Goal: Navigation & Orientation: Understand site structure

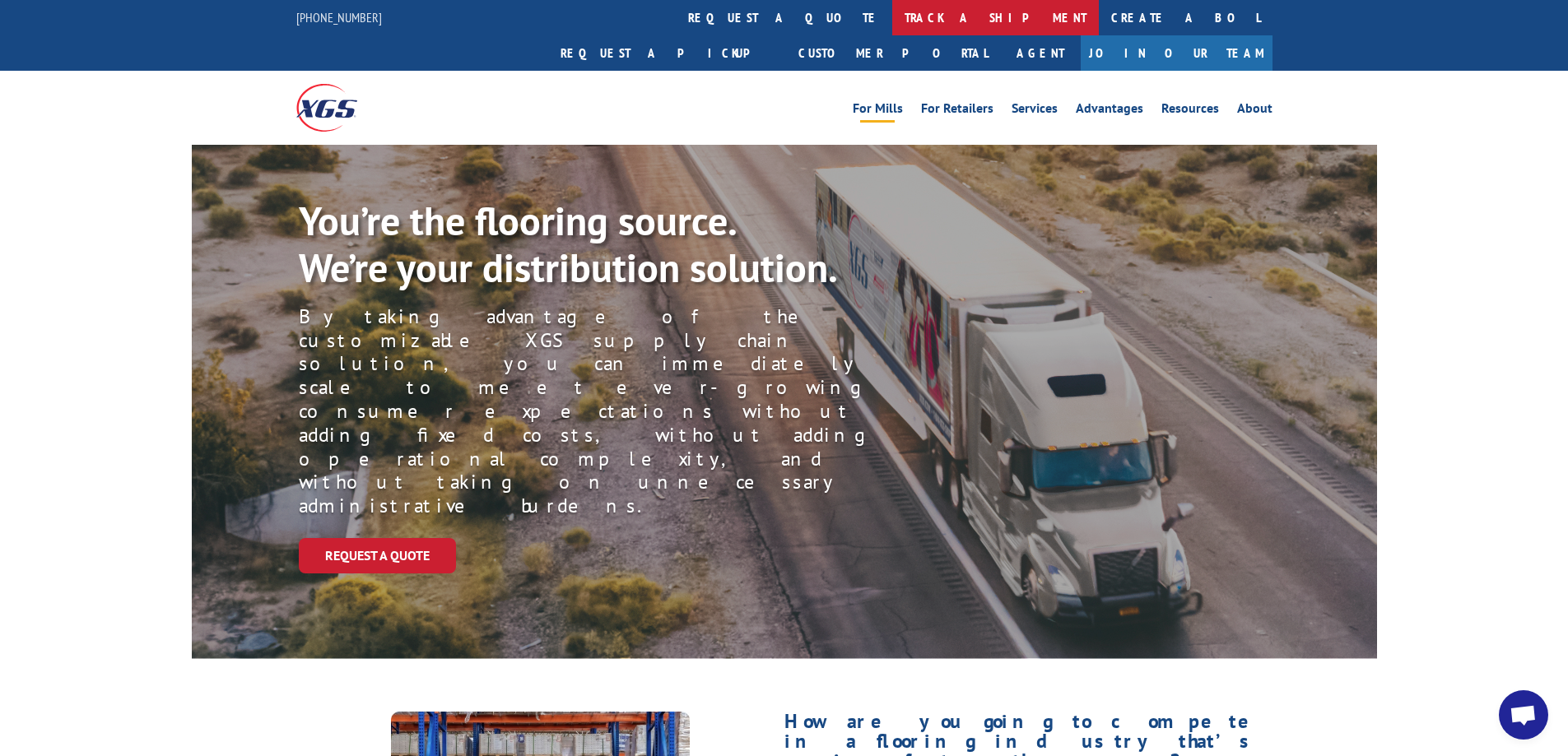
click at [893, 30] on link "track a shipment" at bounding box center [996, 17] width 207 height 36
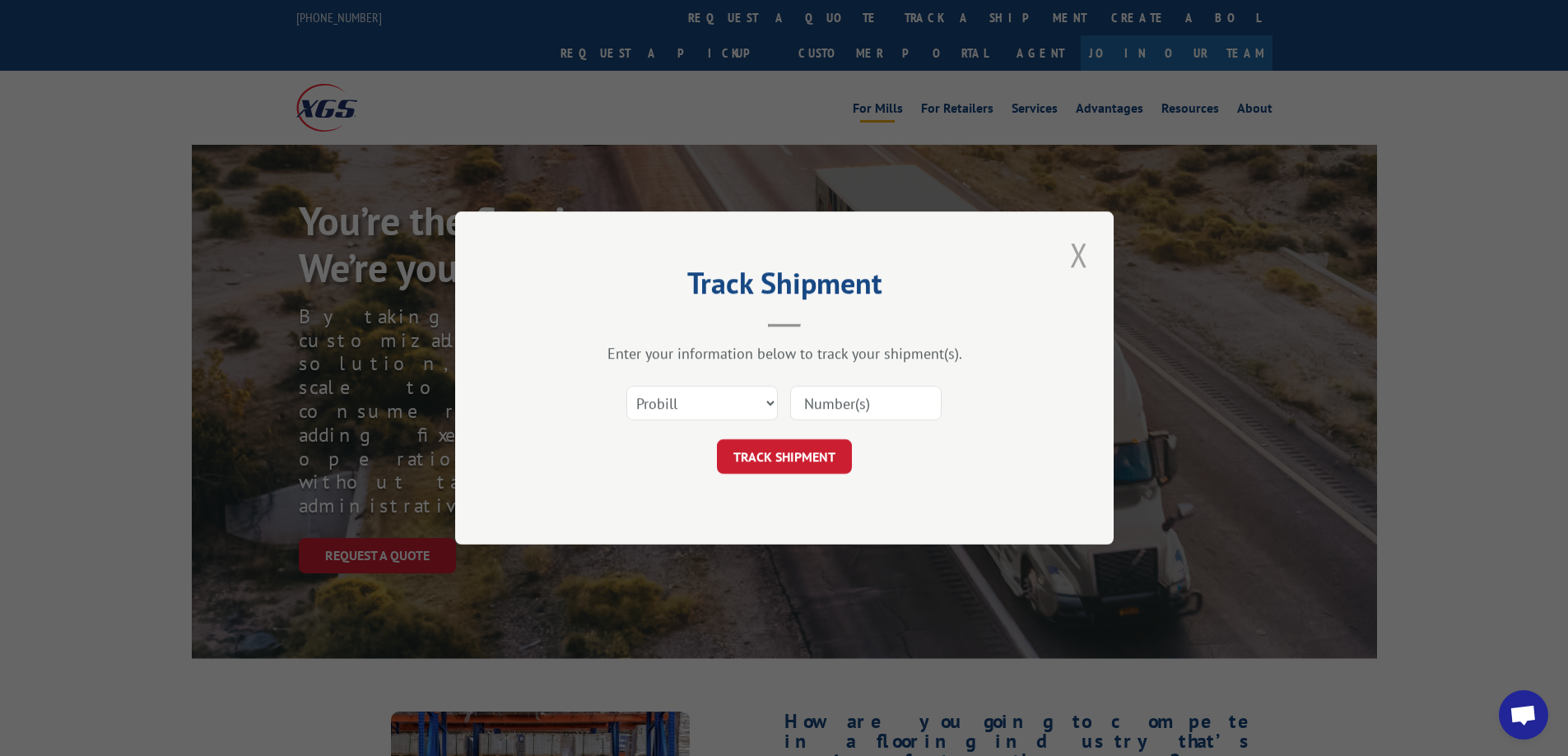
click at [1078, 274] on button "Close modal" at bounding box center [1079, 254] width 28 height 45
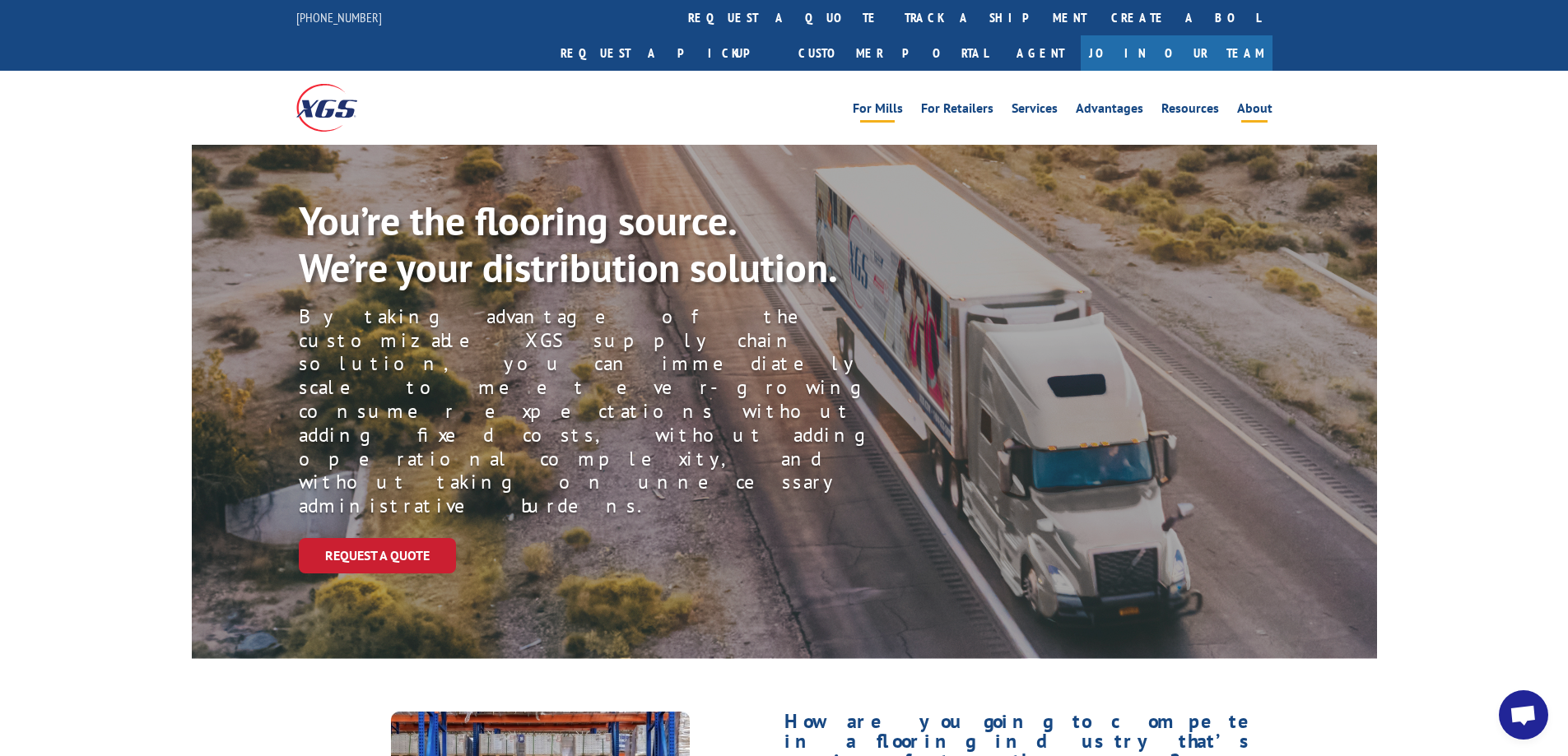
click at [1246, 102] on link "About" at bounding box center [1255, 111] width 36 height 18
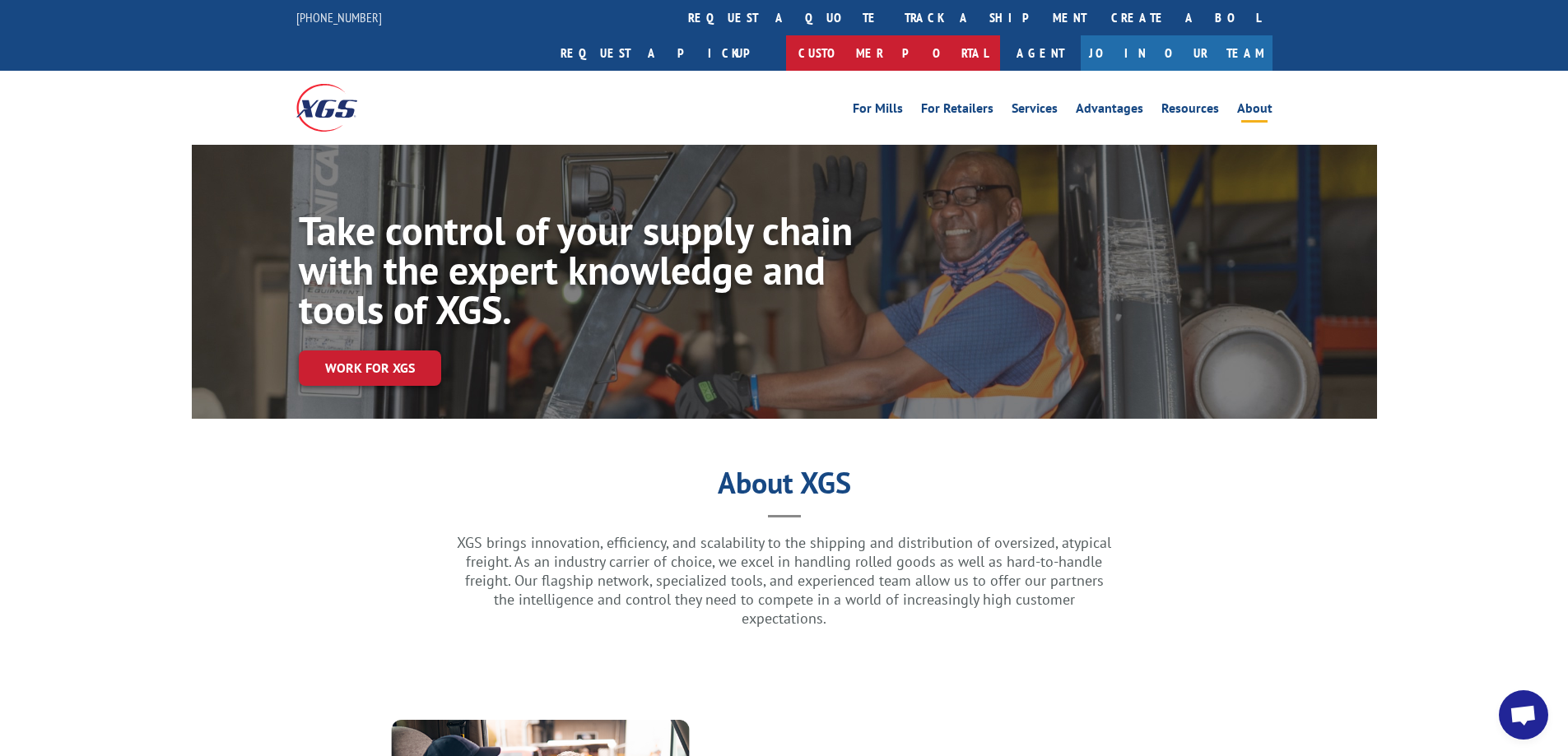
click at [1000, 36] on link "Customer Portal" at bounding box center [893, 53] width 214 height 36
click at [968, 102] on link "For Retailers" at bounding box center [957, 111] width 72 height 18
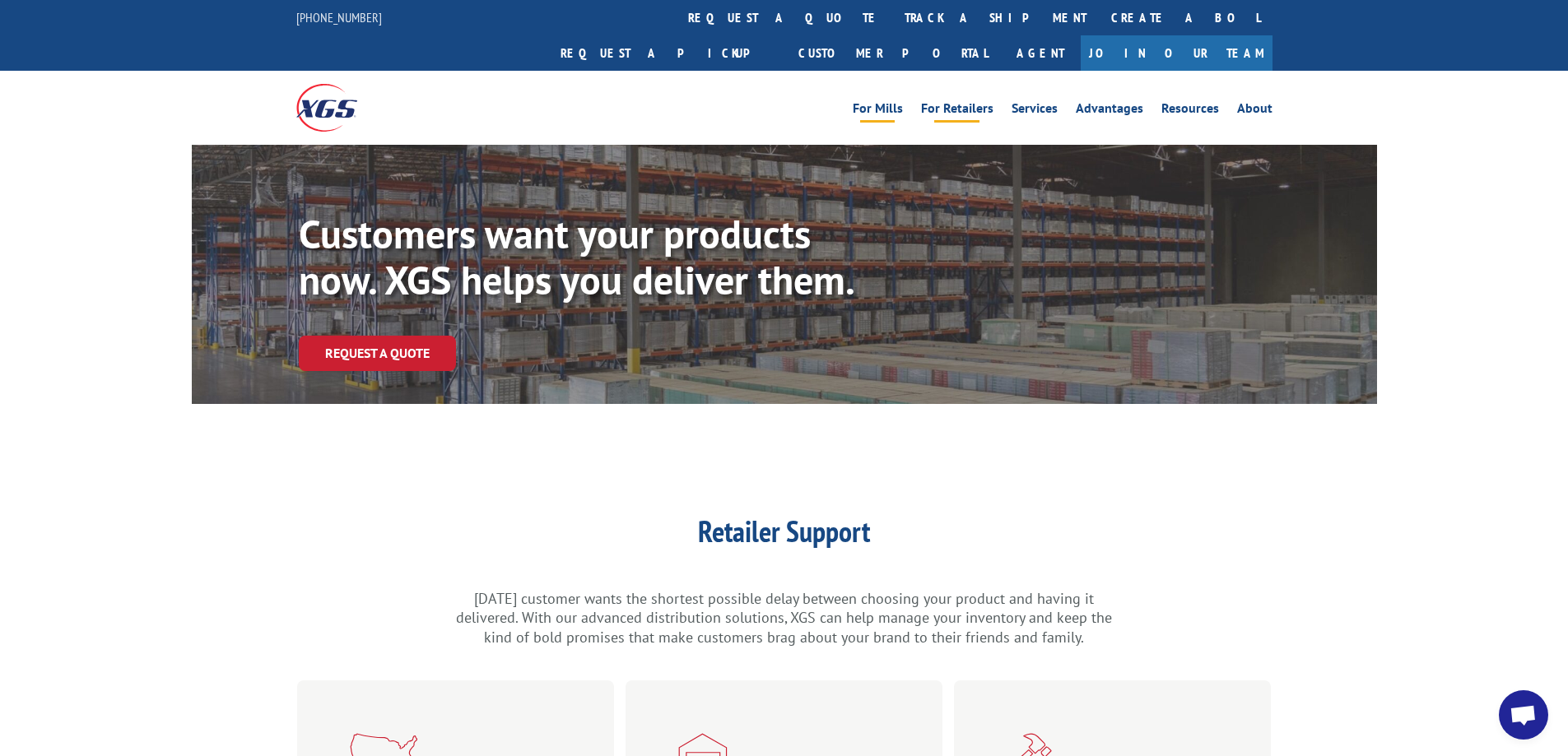
click at [891, 102] on link "For Mills" at bounding box center [878, 111] width 50 height 18
